Goal: Find specific page/section: Find specific page/section

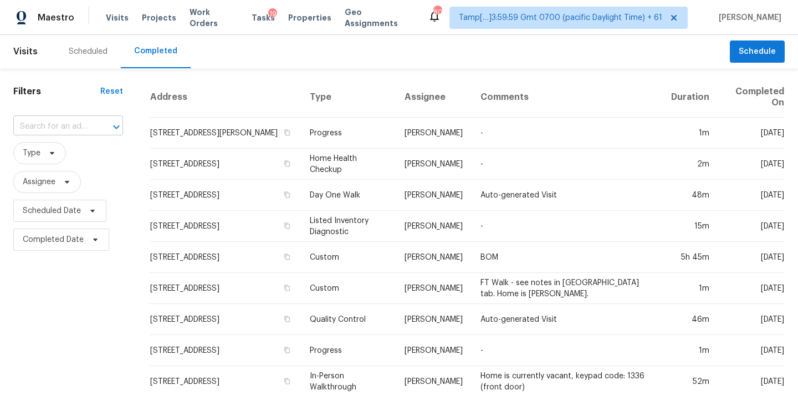
click at [45, 125] on input "text" at bounding box center [52, 126] width 79 height 17
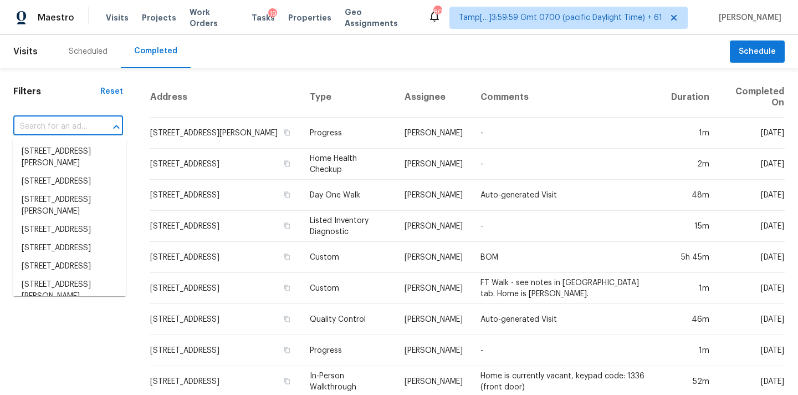
paste input "6223 Sapphire Ct Sugar Hill, GA, 30518"
type input "6223 Sapphire Ct Sugar Hill, GA, 30518"
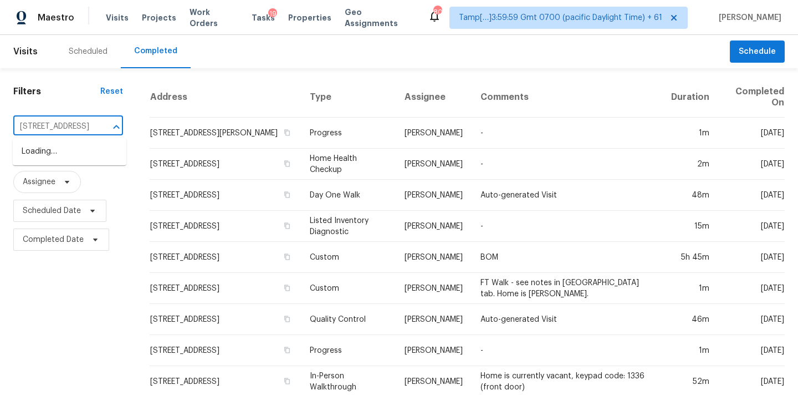
scroll to position [0, 66]
click at [47, 155] on li "6223 Sapphire Ct, Sugar Hill, GA 30518" at bounding box center [70, 151] width 114 height 18
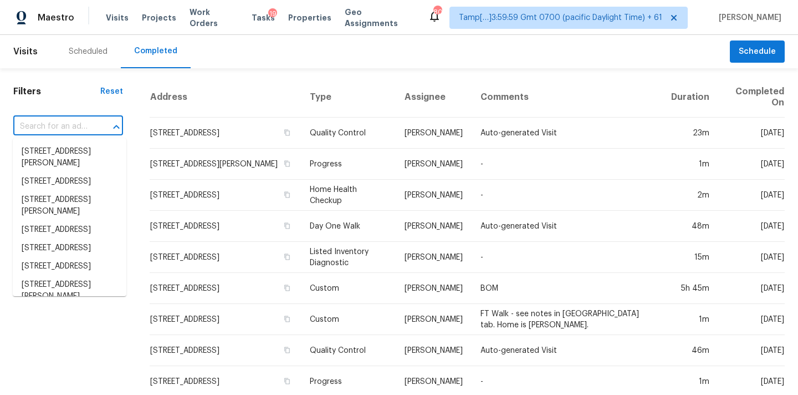
click at [70, 125] on input "text" at bounding box center [52, 126] width 79 height 17
paste input "6223 Sapphire Ct Sugar Hill, GA, 30518"
type input "6223 Sapphire Ct Sugar Hill, GA, 30518"
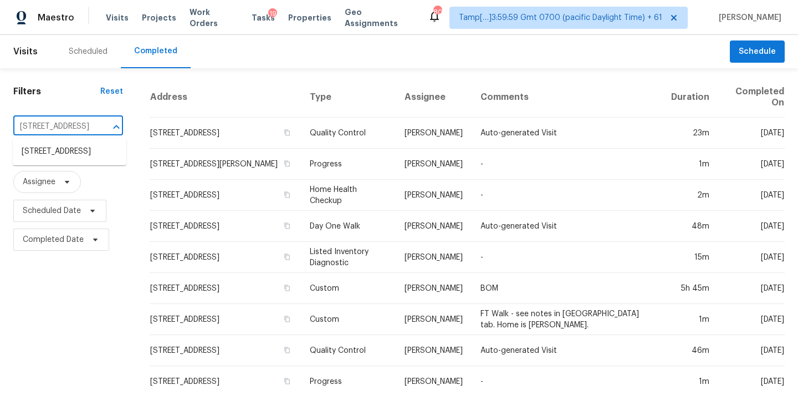
scroll to position [0, 66]
click at [68, 157] on li "6223 Sapphire Ct, Sugar Hill, GA 30518" at bounding box center [70, 151] width 114 height 18
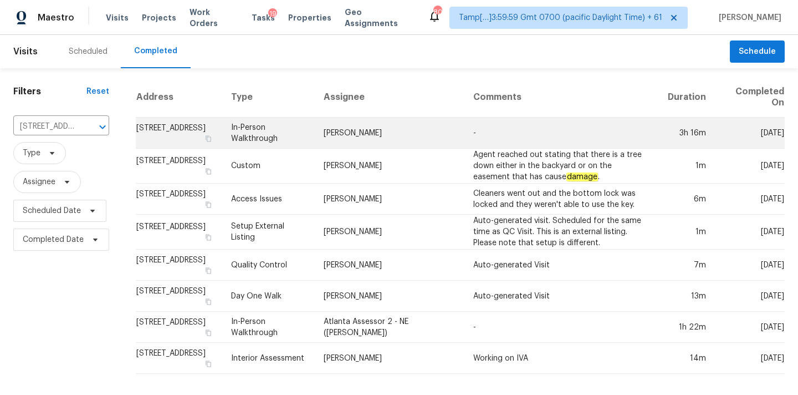
click at [414, 132] on td "Scott Smathers" at bounding box center [389, 132] width 149 height 31
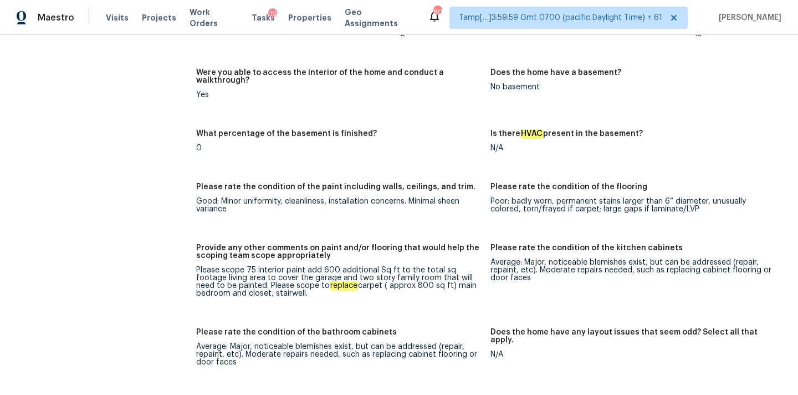
scroll to position [2039, 0]
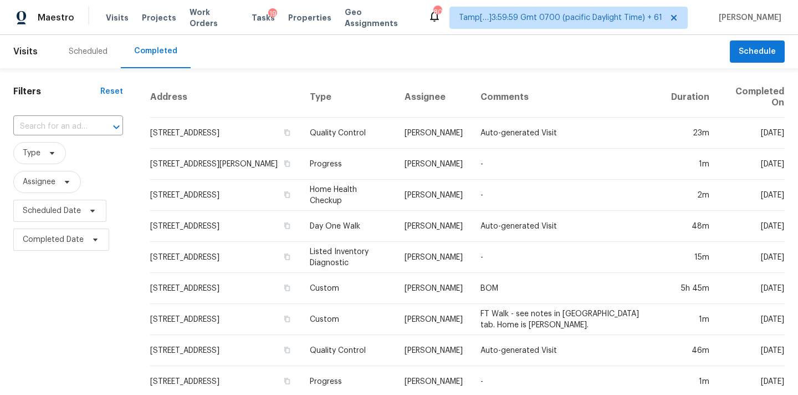
click at [46, 127] on input "text" at bounding box center [52, 126] width 79 height 17
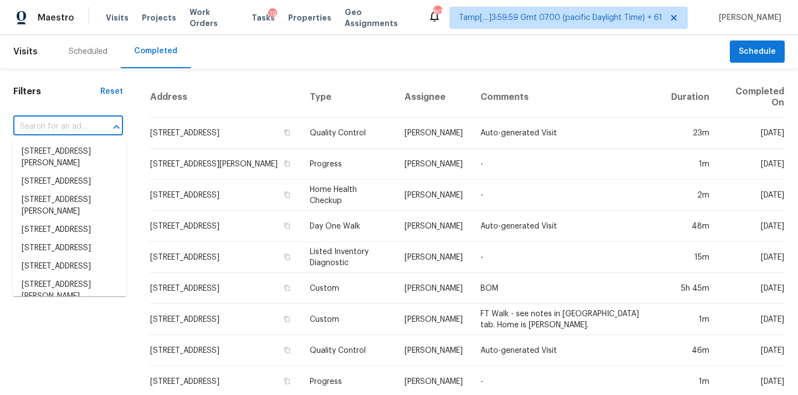
paste input "3051 Madison Ave, Costa Mesa, CA, 92626"
type input "3051 Madison Ave, Costa Mesa, CA, 92626"
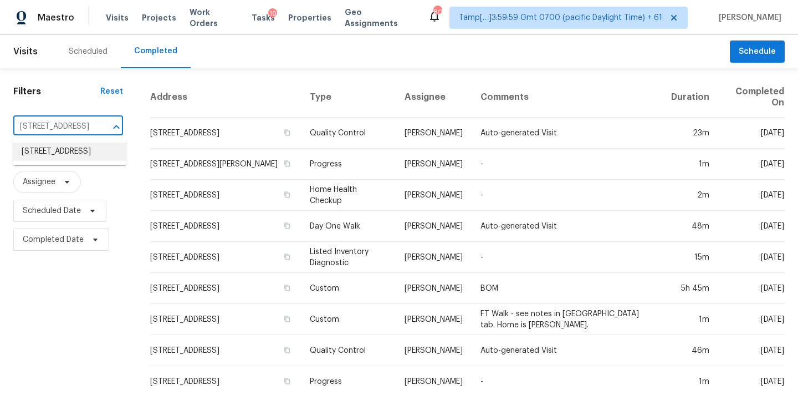
click at [61, 155] on li "3051 Madison Ave, Costa Mesa, CA 92626" at bounding box center [70, 151] width 114 height 18
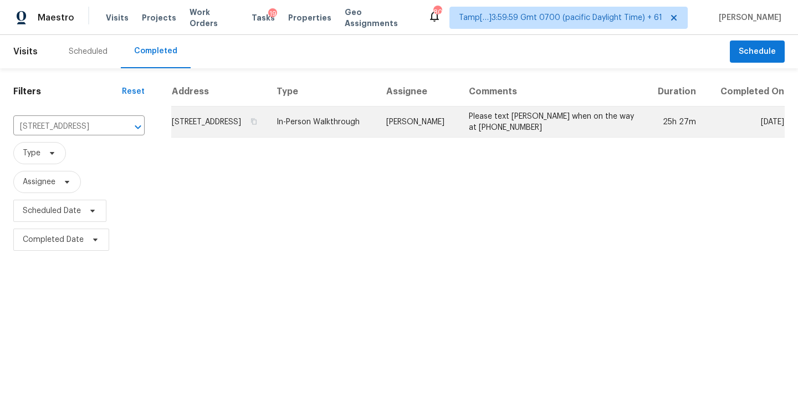
click at [330, 131] on td "In-Person Walkthrough" at bounding box center [323, 121] width 110 height 31
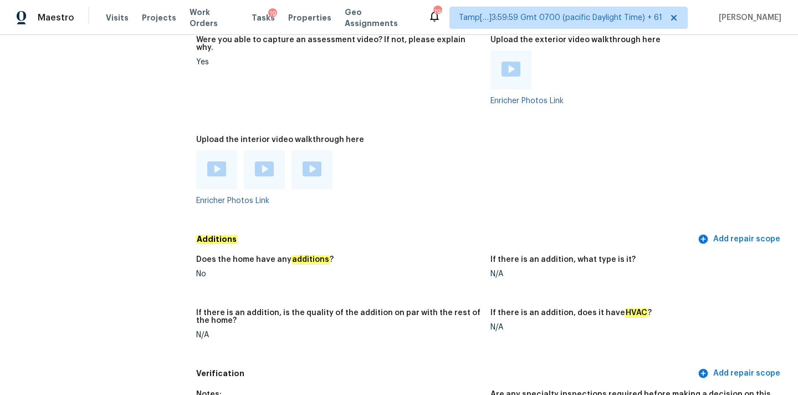
scroll to position [1563, 0]
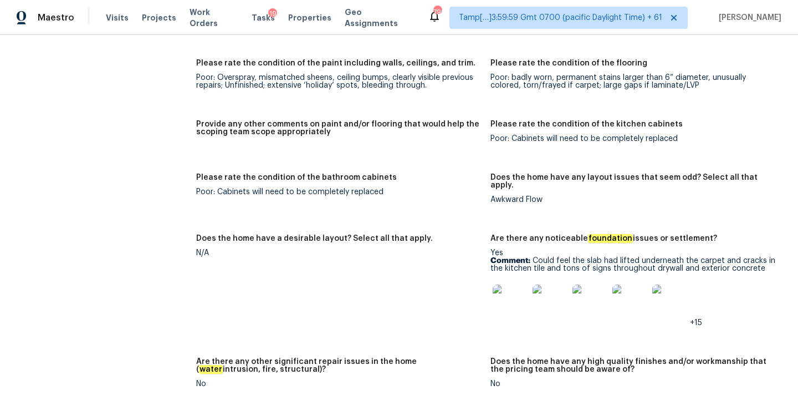
click at [504, 284] on img at bounding box center [510, 301] width 35 height 35
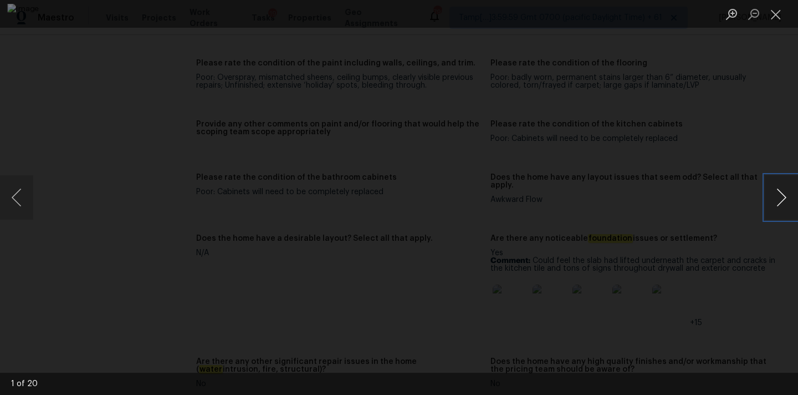
click at [777, 195] on button "Next image" at bounding box center [781, 197] width 33 height 44
click at [786, 204] on button "Next image" at bounding box center [781, 197] width 33 height 44
click at [770, 12] on button "Close lightbox" at bounding box center [776, 13] width 22 height 19
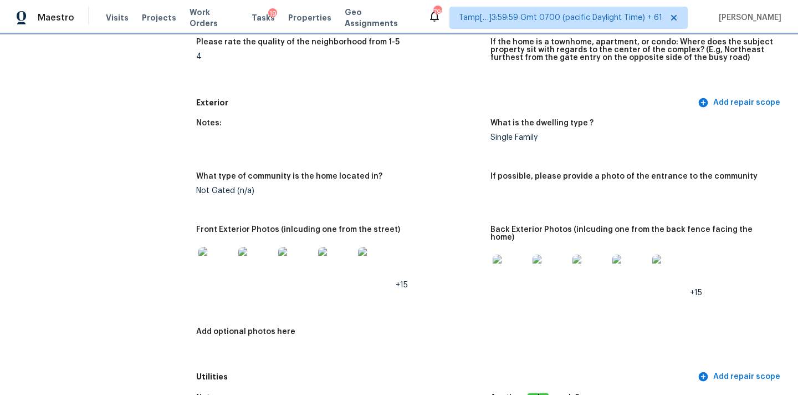
scroll to position [395, 0]
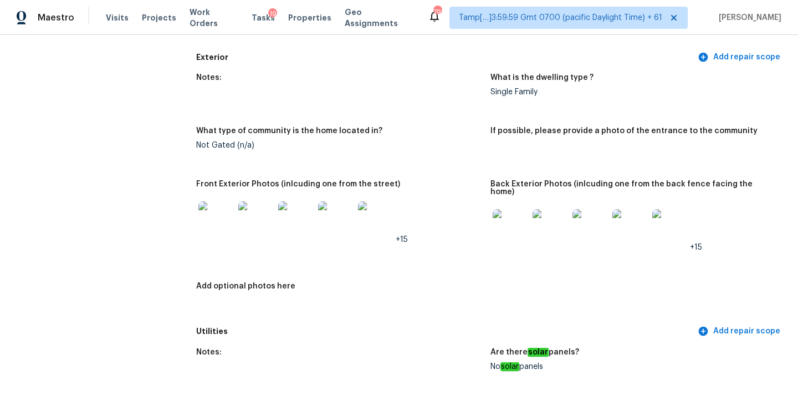
click at [300, 214] on img at bounding box center [295, 218] width 35 height 35
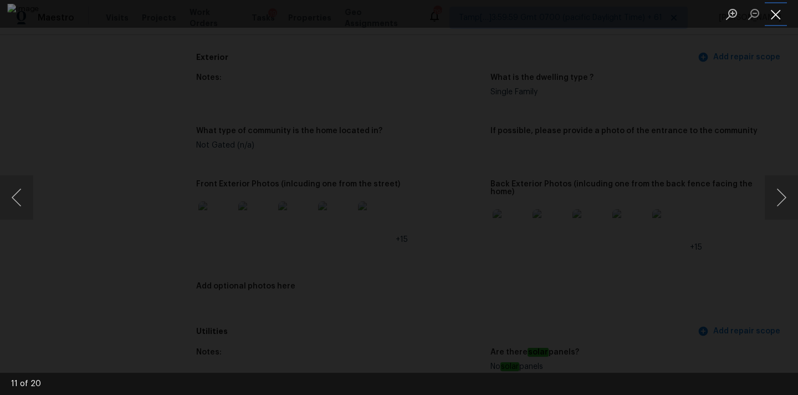
click at [776, 13] on button "Close lightbox" at bounding box center [776, 13] width 22 height 19
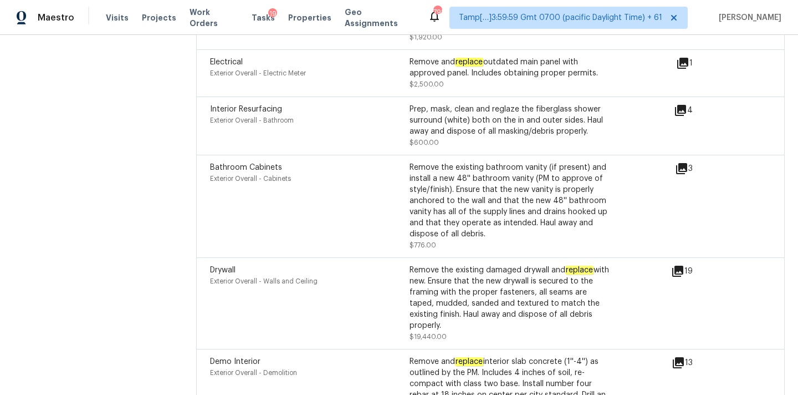
scroll to position [3215, 0]
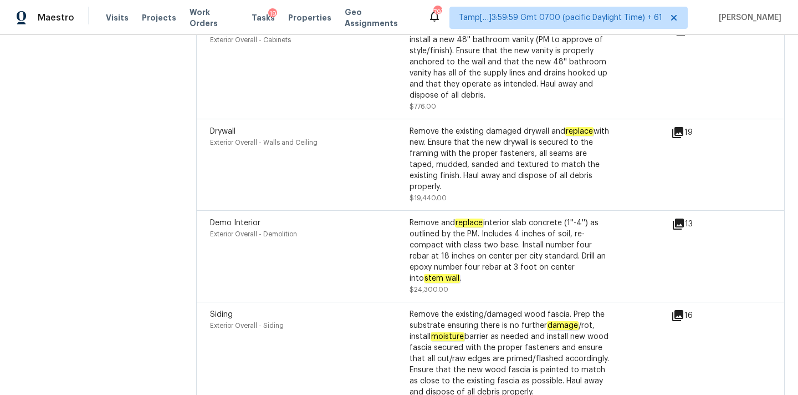
click at [678, 218] on icon at bounding box center [678, 223] width 11 height 11
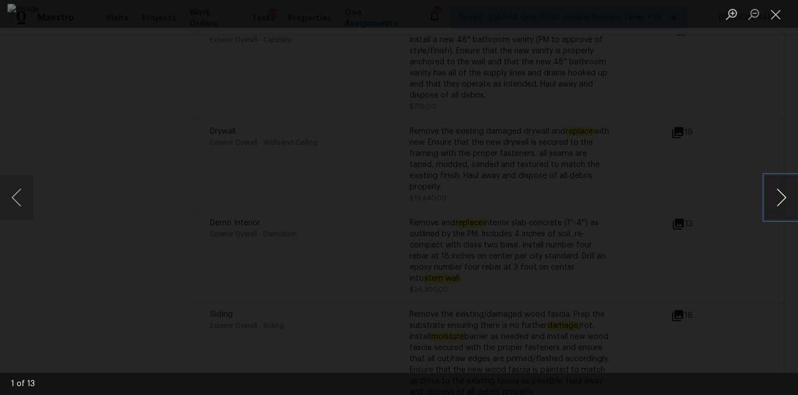
click at [777, 199] on button "Next image" at bounding box center [781, 197] width 33 height 44
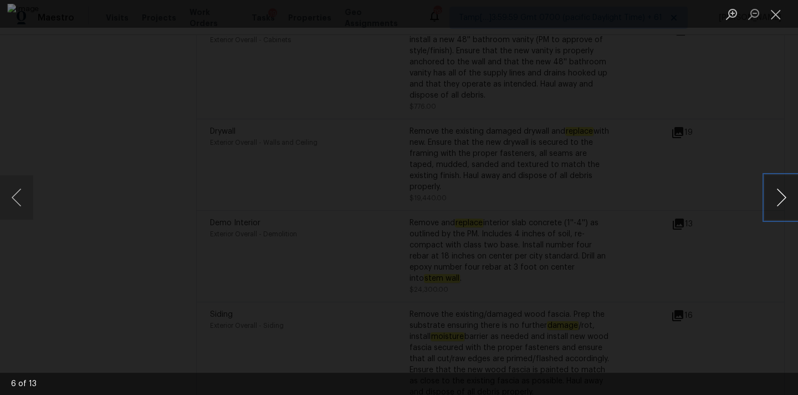
click at [777, 199] on button "Next image" at bounding box center [781, 197] width 33 height 44
click at [779, 15] on button "Close lightbox" at bounding box center [776, 13] width 22 height 19
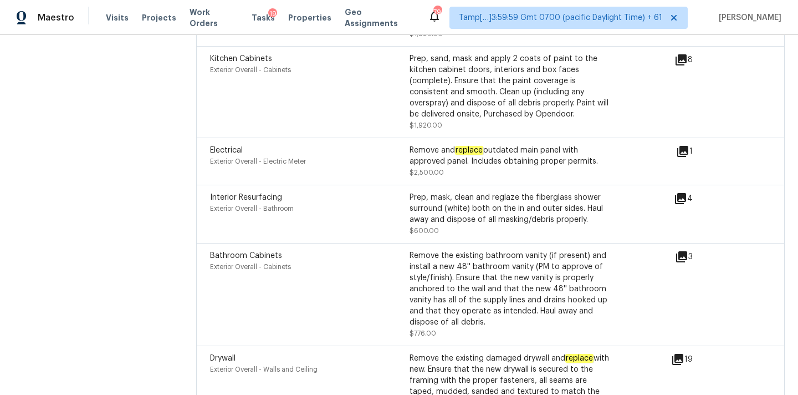
scroll to position [2987, 0]
click at [680, 194] on icon at bounding box center [680, 199] width 11 height 11
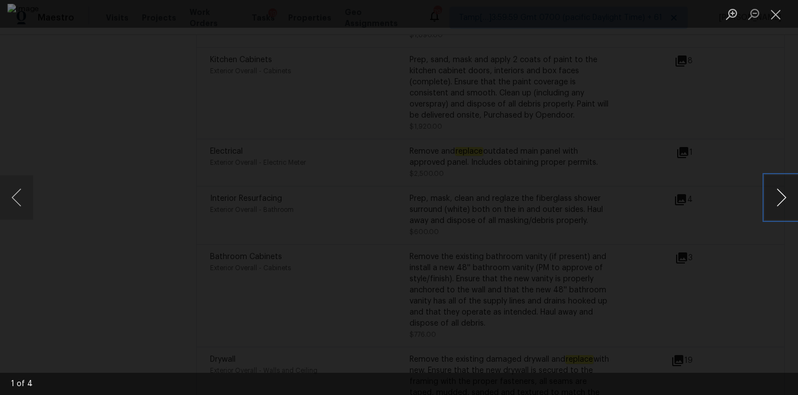
click at [779, 188] on button "Next image" at bounding box center [781, 197] width 33 height 44
click at [777, 13] on button "Close lightbox" at bounding box center [776, 13] width 22 height 19
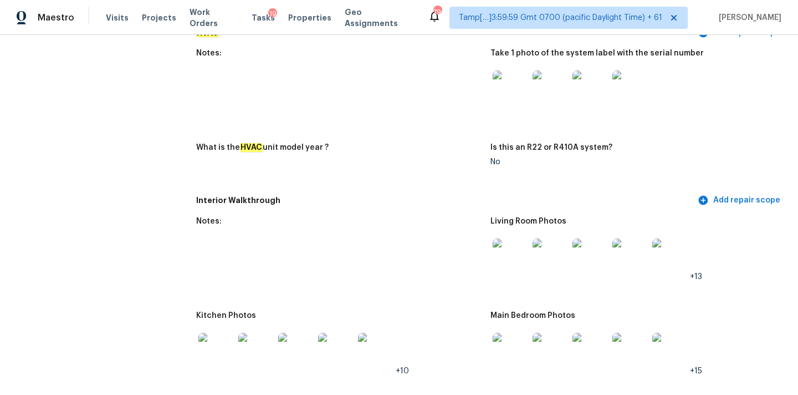
scroll to position [1137, 0]
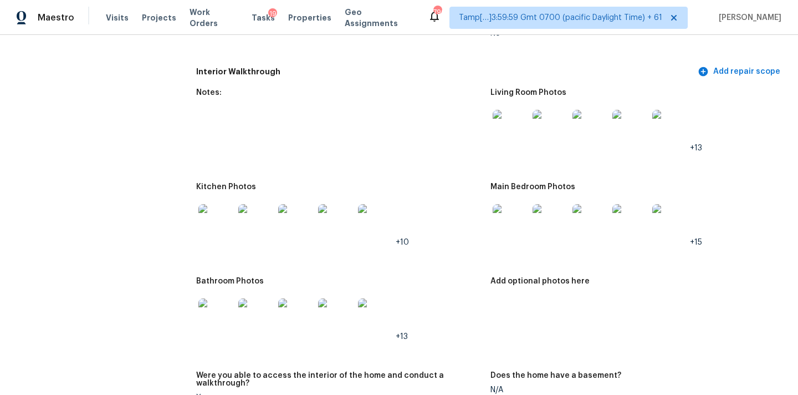
click at [511, 117] on img at bounding box center [510, 127] width 35 height 35
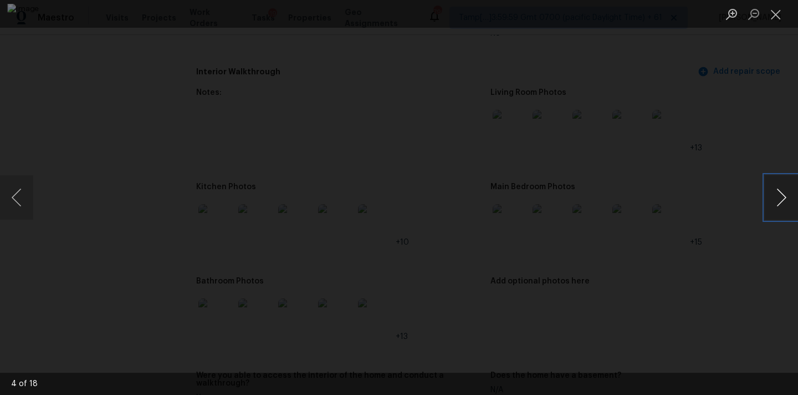
click at [784, 197] on button "Next image" at bounding box center [781, 197] width 33 height 44
click at [772, 3] on li "Lightbox" at bounding box center [776, 14] width 22 height 28
click at [774, 14] on button "Close lightbox" at bounding box center [776, 13] width 22 height 19
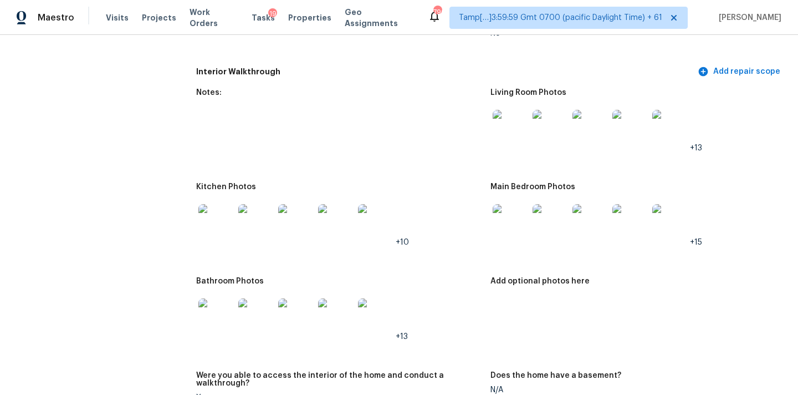
click at [505, 218] on img at bounding box center [510, 221] width 35 height 35
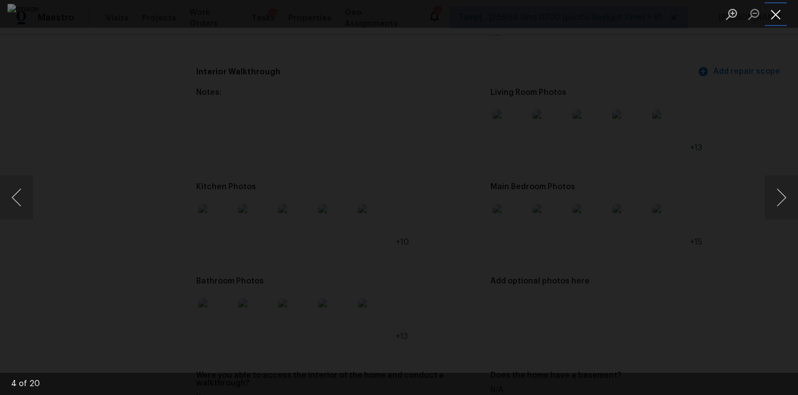
click at [778, 13] on button "Close lightbox" at bounding box center [776, 13] width 22 height 19
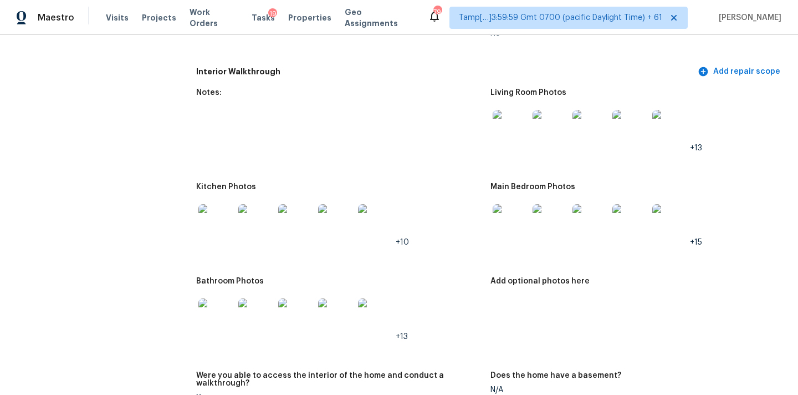
click at [224, 210] on img at bounding box center [215, 221] width 35 height 35
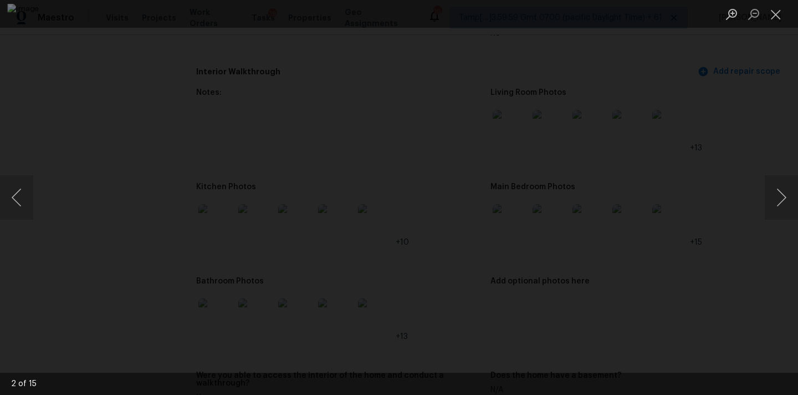
click at [772, 3] on li "Lightbox" at bounding box center [776, 14] width 22 height 28
click at [776, 11] on button "Close lightbox" at bounding box center [776, 13] width 22 height 19
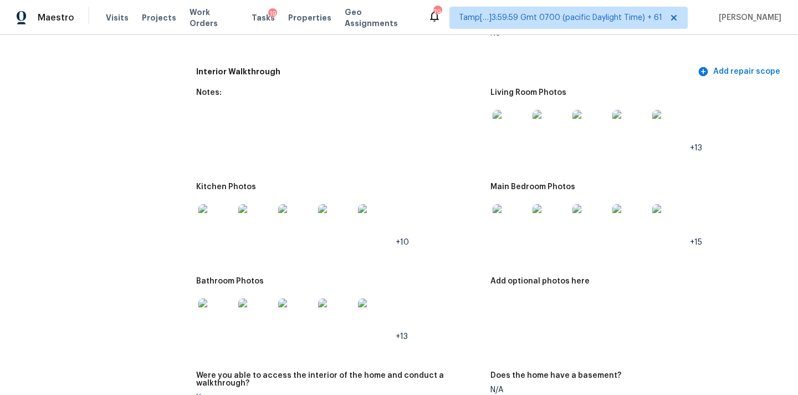
click at [218, 313] on img at bounding box center [215, 315] width 35 height 35
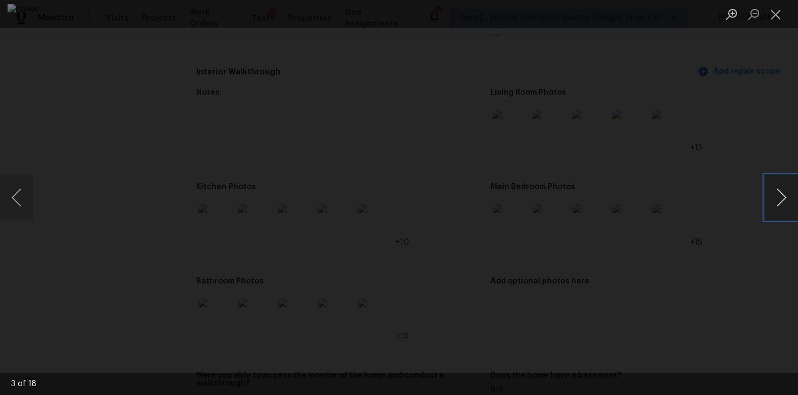
click at [776, 193] on button "Next image" at bounding box center [781, 197] width 33 height 44
click at [781, 199] on button "Next image" at bounding box center [781, 197] width 33 height 44
click at [792, 213] on button "Next image" at bounding box center [781, 197] width 33 height 44
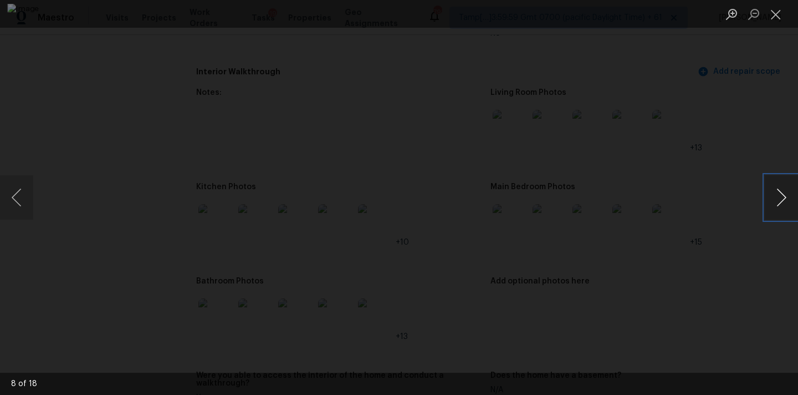
click at [792, 213] on button "Next image" at bounding box center [781, 197] width 33 height 44
click at [778, 15] on button "Close lightbox" at bounding box center [776, 13] width 22 height 19
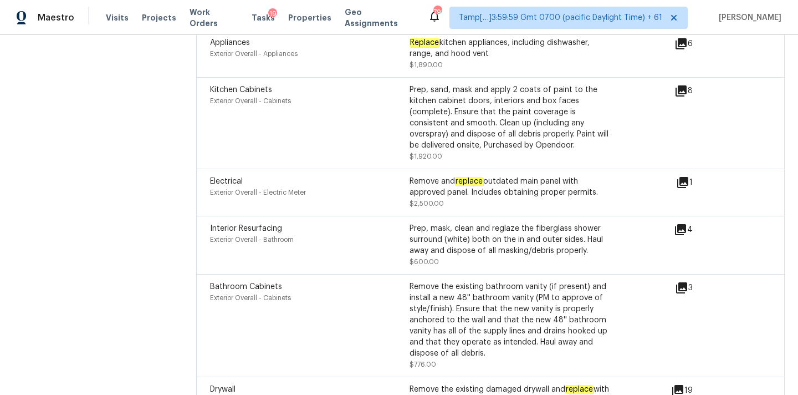
scroll to position [2946, 0]
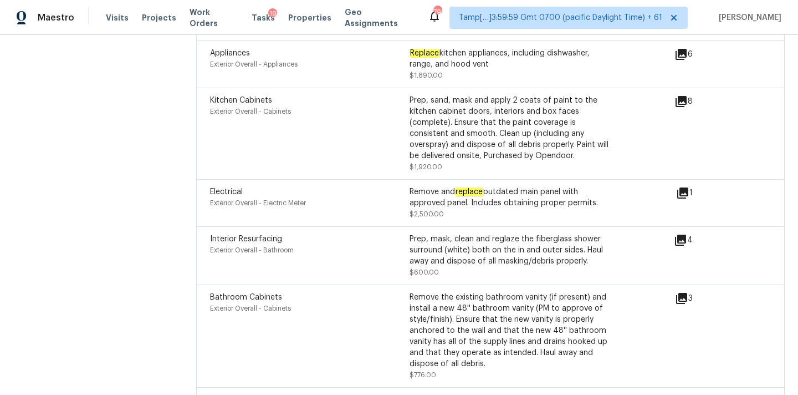
click at [682, 234] on icon at bounding box center [680, 239] width 11 height 11
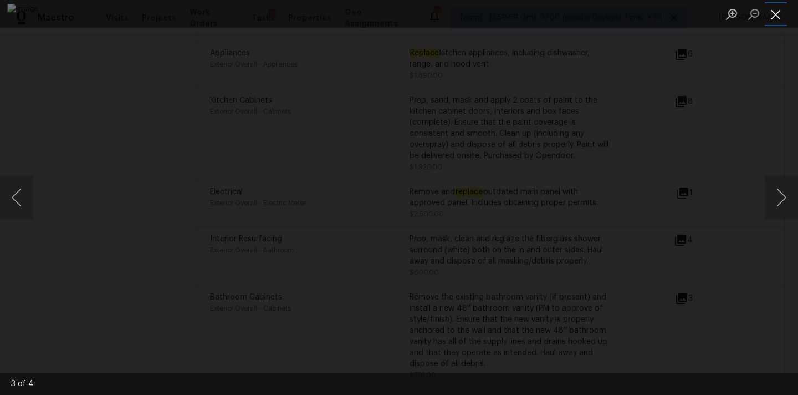
click at [775, 13] on button "Close lightbox" at bounding box center [776, 13] width 22 height 19
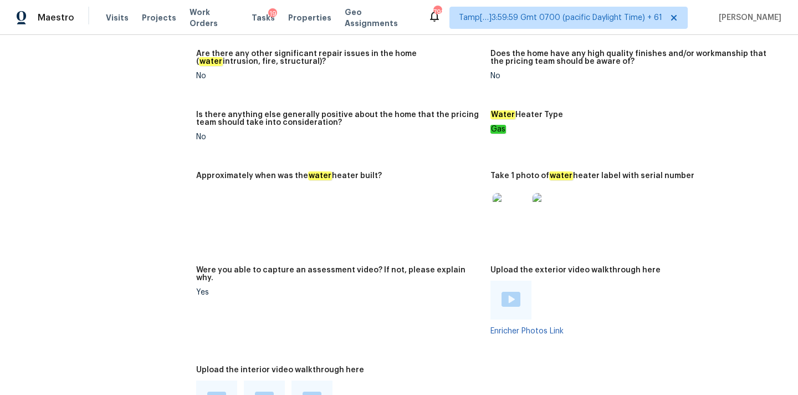
scroll to position [1937, 0]
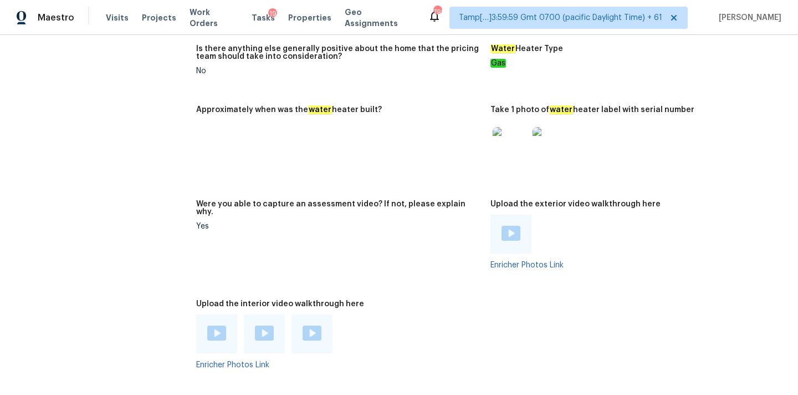
click at [310, 325] on img at bounding box center [312, 332] width 19 height 15
click at [263, 325] on img at bounding box center [264, 332] width 19 height 15
click at [228, 316] on div at bounding box center [216, 333] width 41 height 39
click at [213, 325] on img at bounding box center [216, 332] width 19 height 15
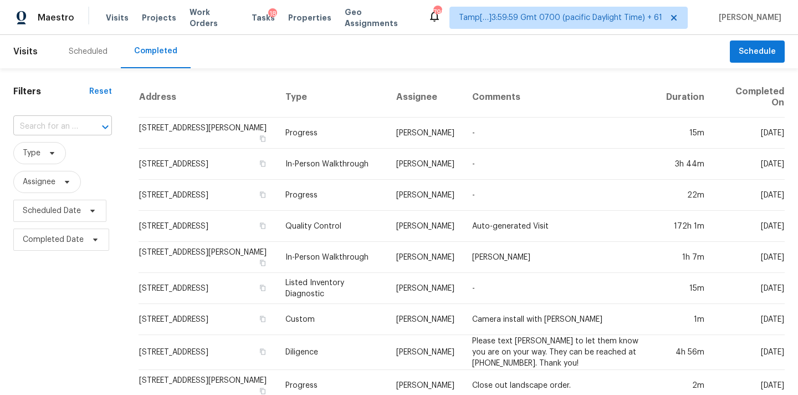
click at [56, 132] on input "text" at bounding box center [47, 126] width 68 height 17
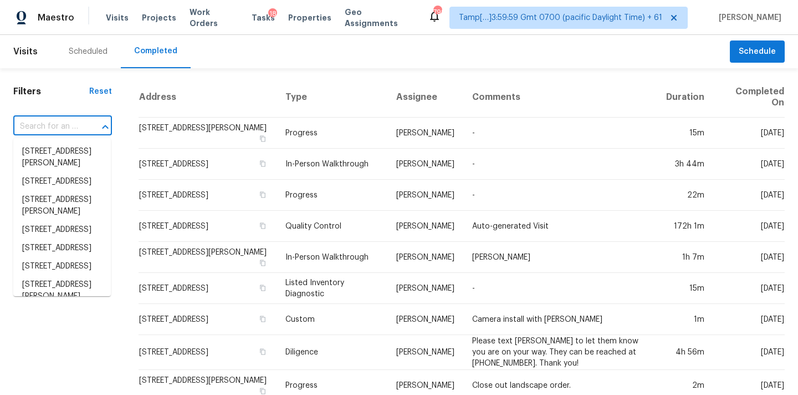
paste input "[STREET_ADDRESS]"
type input "[STREET_ADDRESS]"
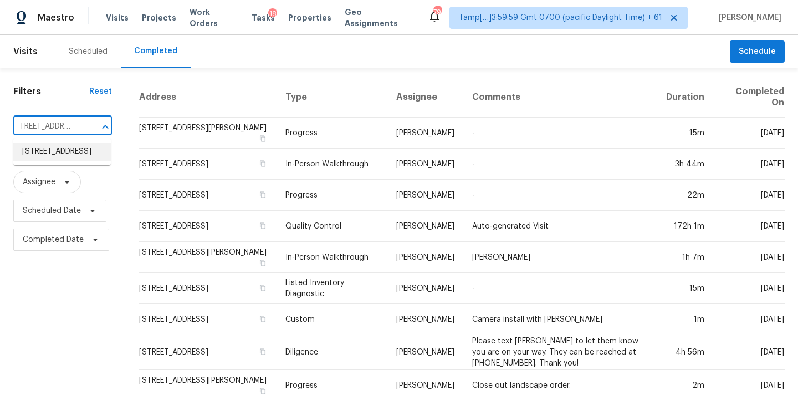
click at [56, 148] on li "[STREET_ADDRESS]" at bounding box center [62, 151] width 98 height 18
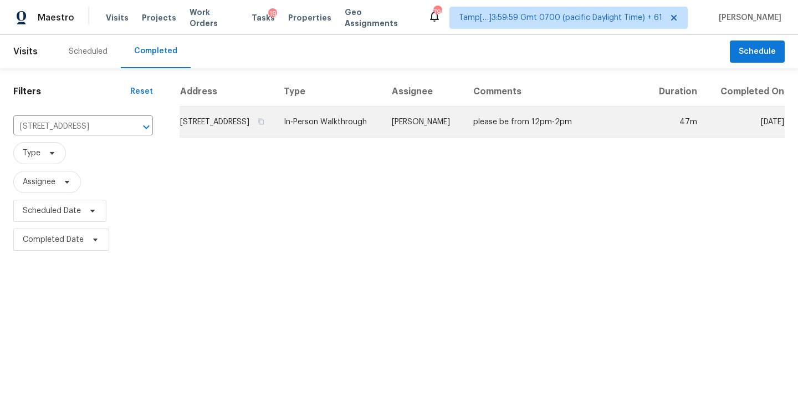
click at [383, 123] on td "In-Person Walkthrough" at bounding box center [329, 121] width 108 height 31
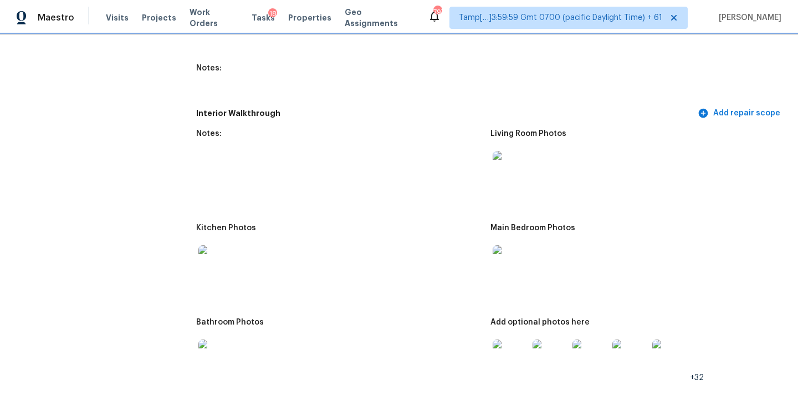
scroll to position [1346, 0]
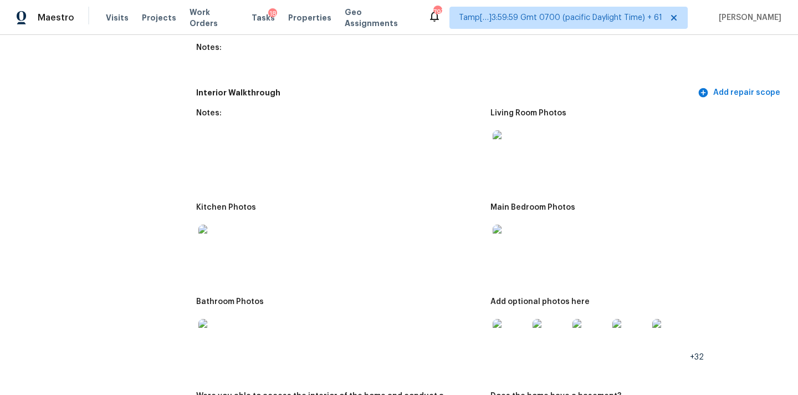
click at [509, 147] on img at bounding box center [510, 147] width 35 height 35
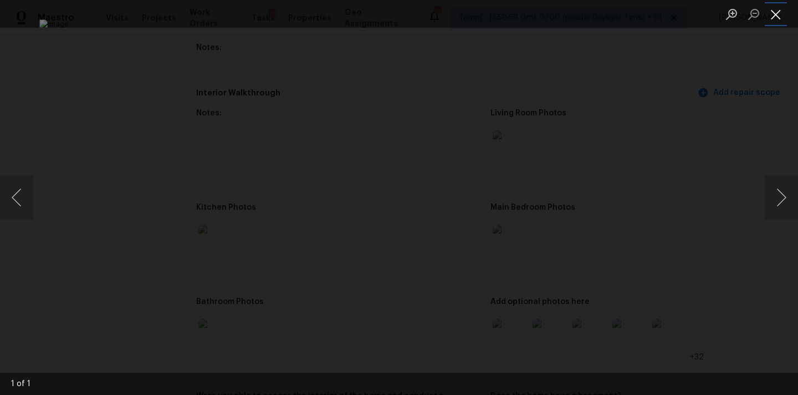
click at [775, 17] on button "Close lightbox" at bounding box center [776, 13] width 22 height 19
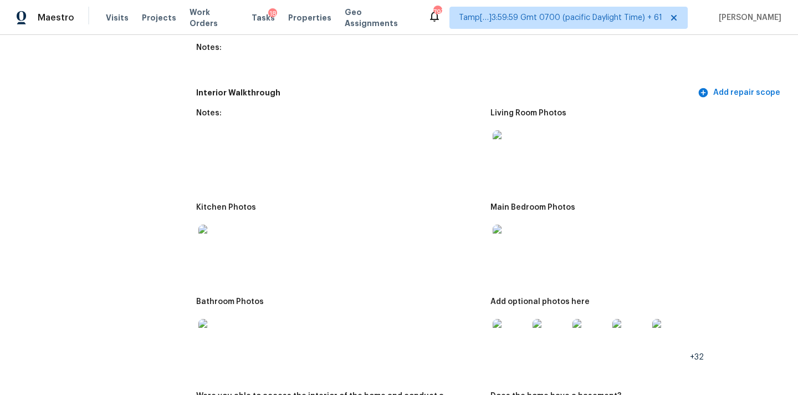
click at [515, 231] on img at bounding box center [510, 241] width 35 height 35
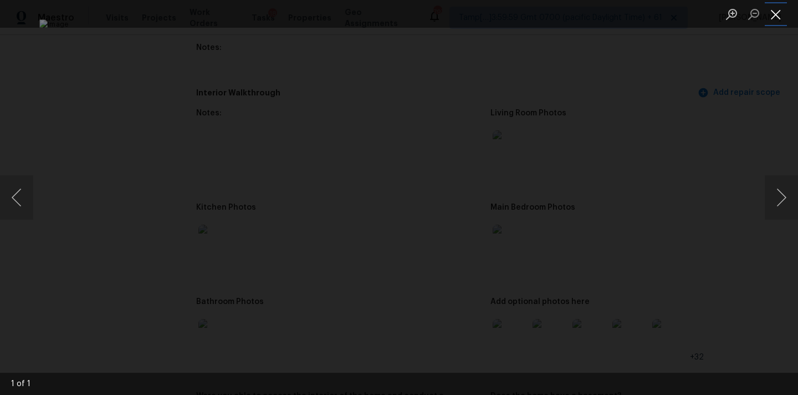
click at [779, 14] on button "Close lightbox" at bounding box center [776, 13] width 22 height 19
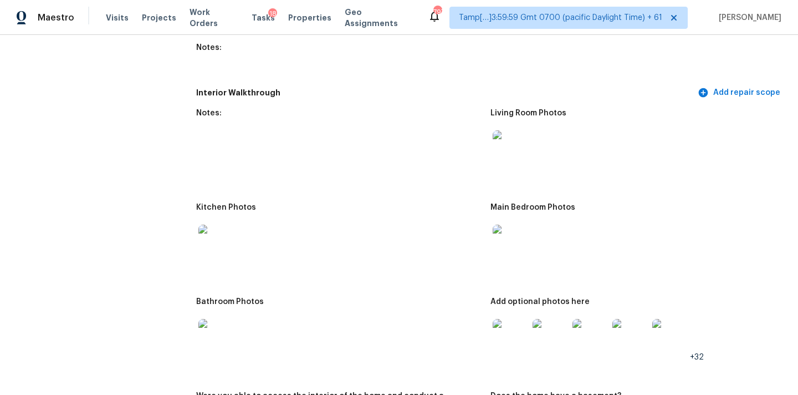
click at [508, 324] on img at bounding box center [510, 336] width 35 height 35
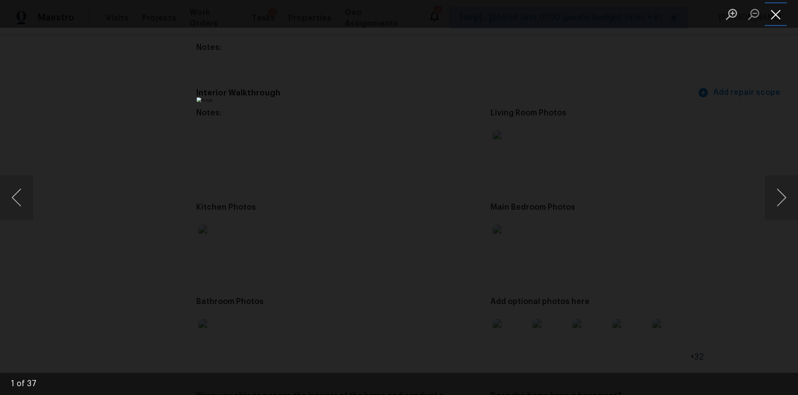
click at [777, 21] on button "Close lightbox" at bounding box center [776, 13] width 22 height 19
